Goal: Information Seeking & Learning: Learn about a topic

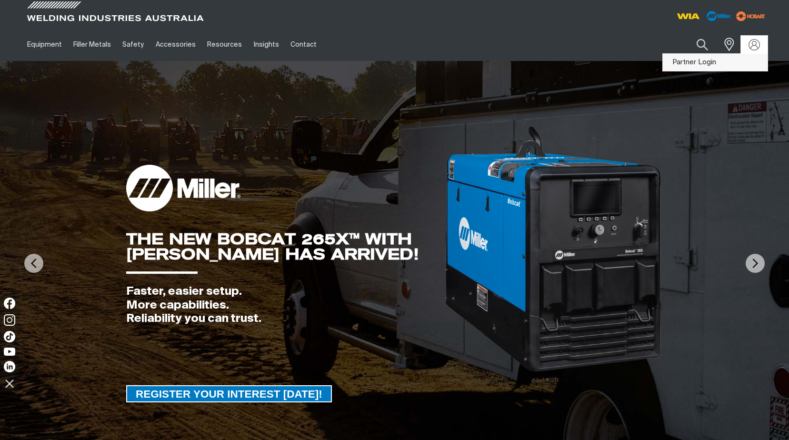
click at [689, 62] on link "Partner Login" at bounding box center [715, 63] width 105 height 18
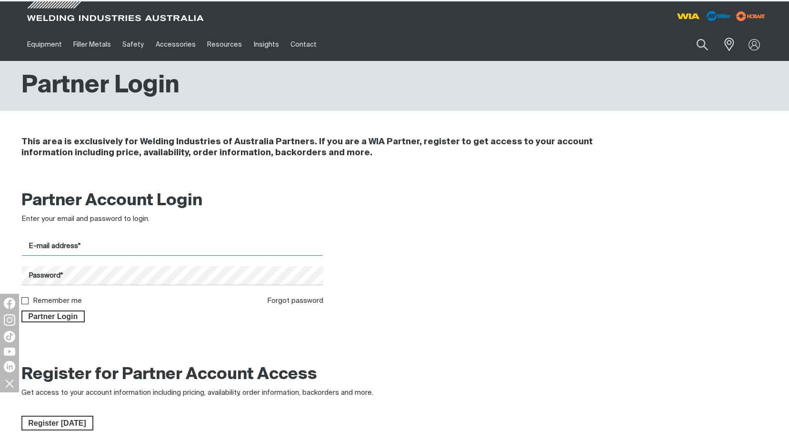
type input "[EMAIL_ADDRESS][DOMAIN_NAME]"
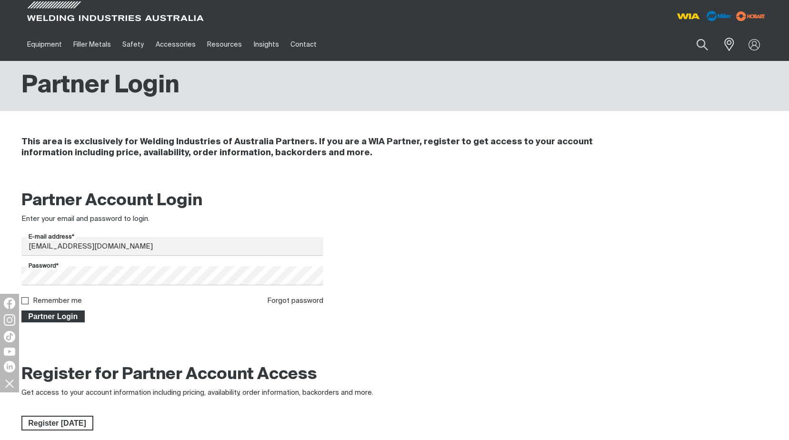
click at [60, 317] on span "Partner Login" at bounding box center [53, 316] width 62 height 12
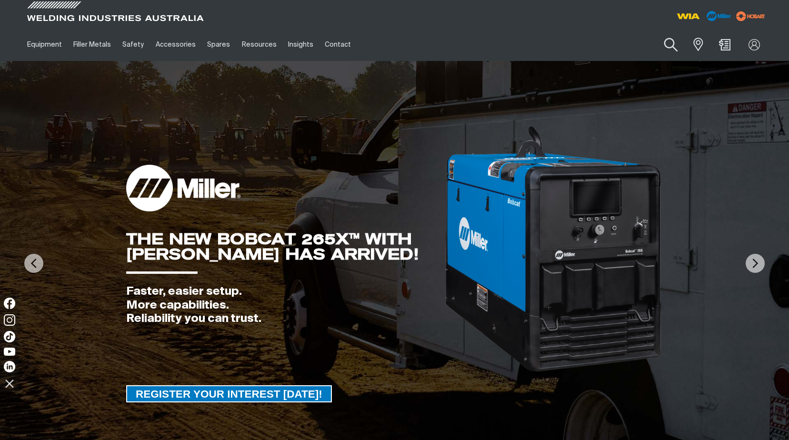
click at [668, 41] on button "Search products" at bounding box center [671, 44] width 39 height 27
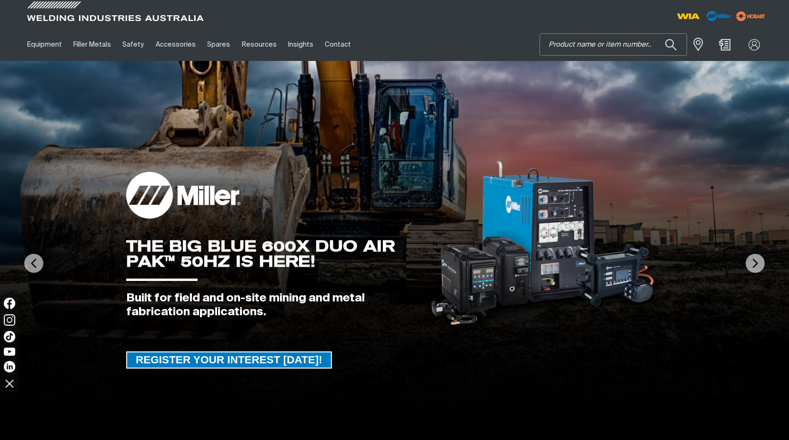
click at [567, 43] on input "Search" at bounding box center [613, 44] width 147 height 21
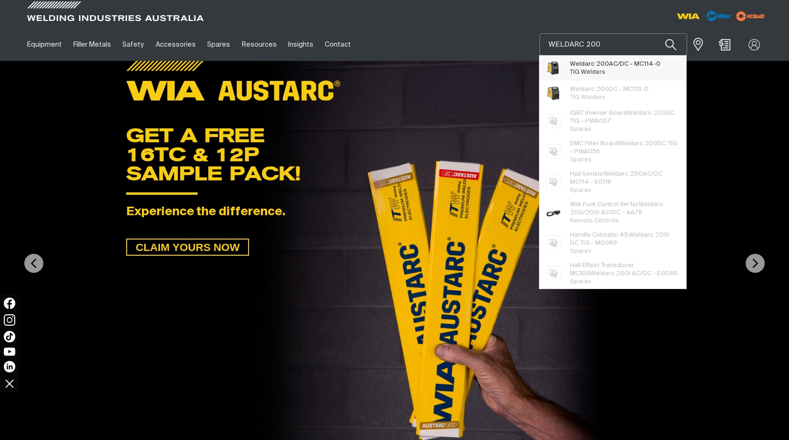
type input "WELDARC 200"
click at [610, 65] on span "Weldarc 200 AC/DC - MC114-0" at bounding box center [615, 64] width 90 height 8
